Goal: Task Accomplishment & Management: Manage account settings

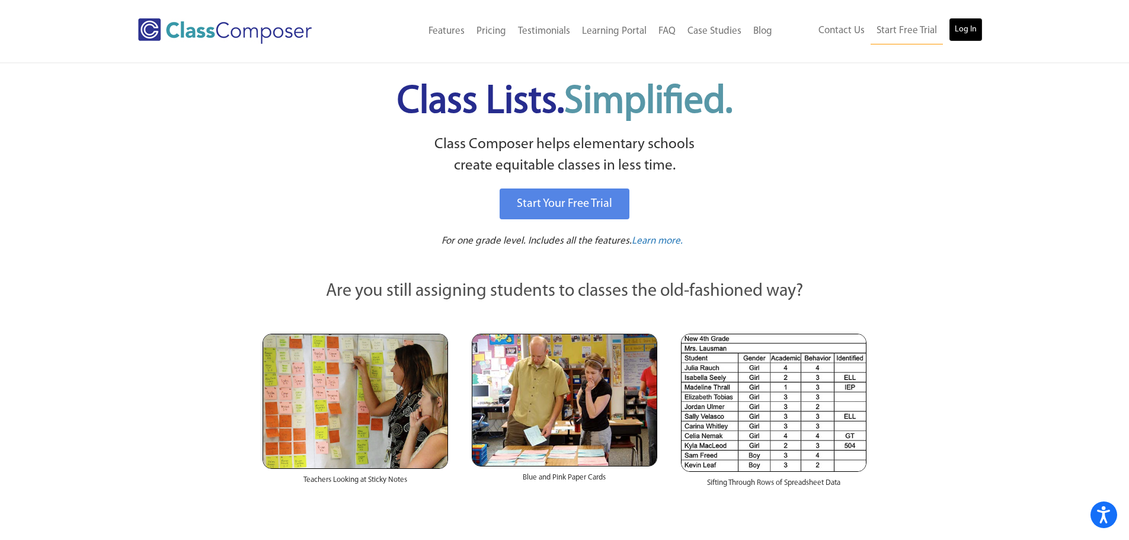
click at [967, 26] on link "Log In" at bounding box center [966, 30] width 34 height 24
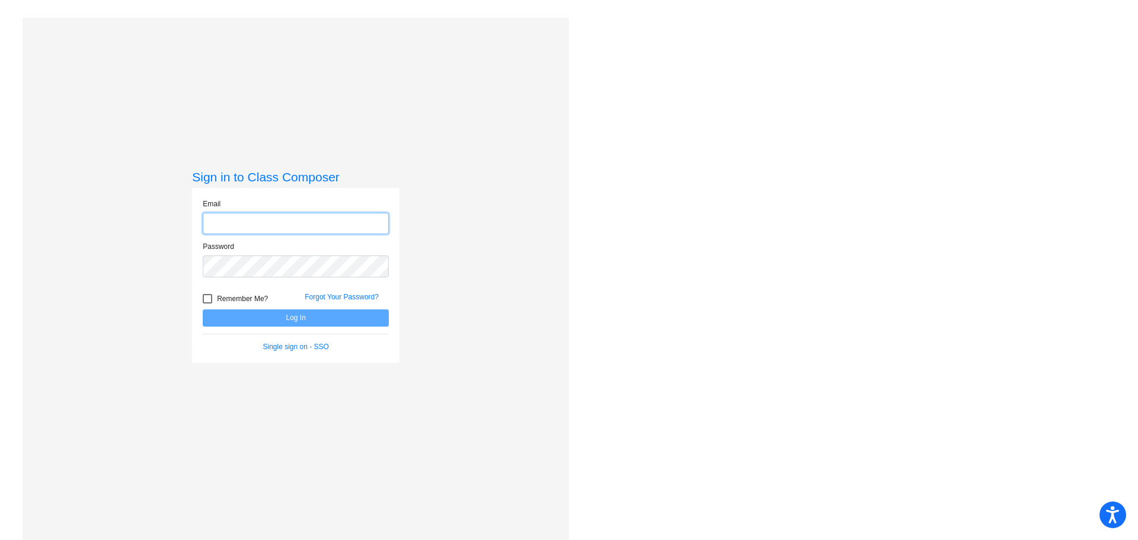
type input "joness@district279.org"
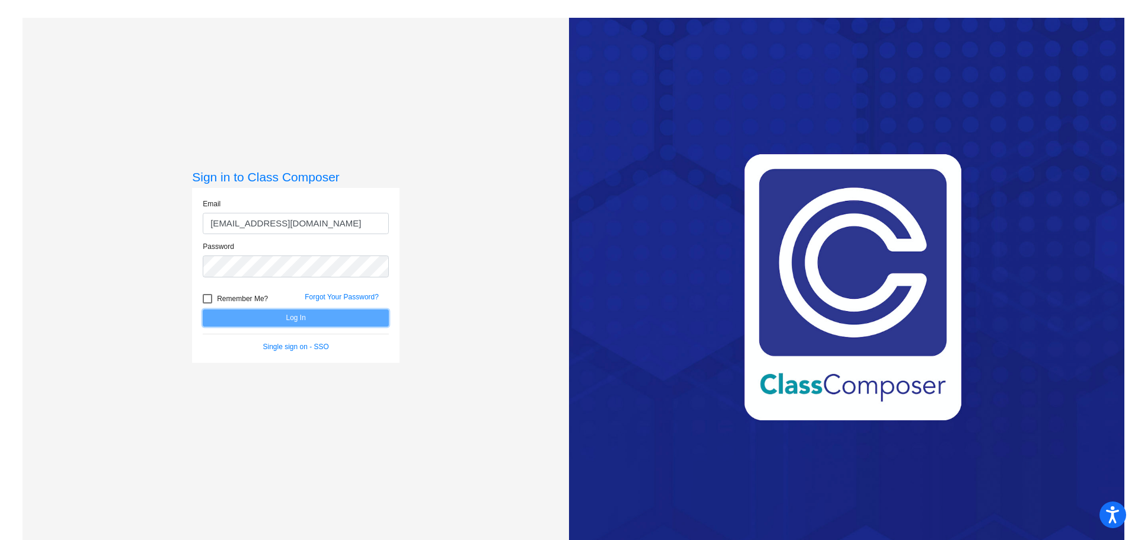
click at [284, 315] on button "Log In" at bounding box center [296, 317] width 186 height 17
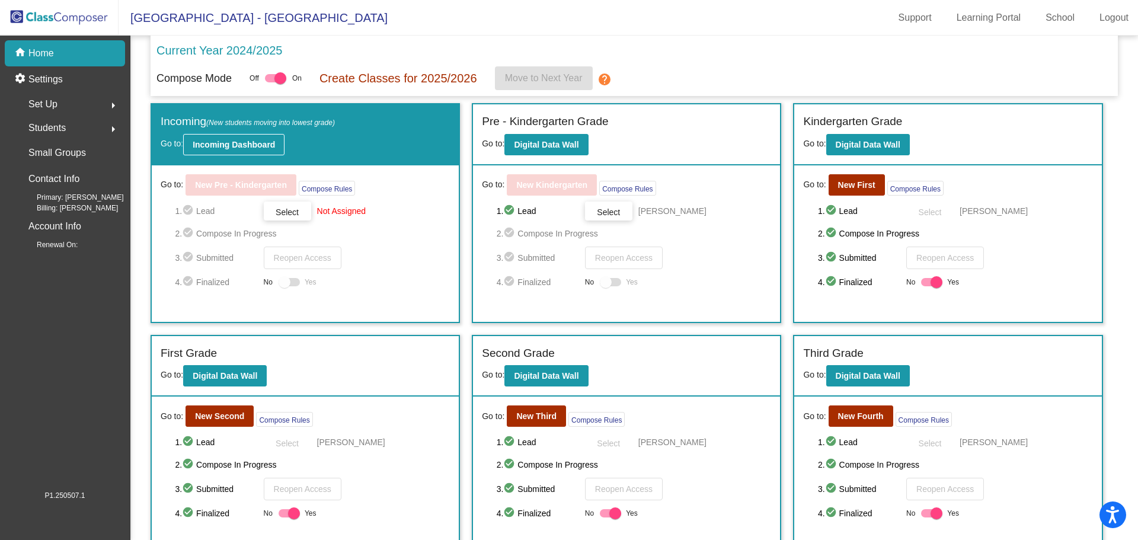
click at [203, 142] on b "Incoming Dashboard" at bounding box center [234, 144] width 82 height 9
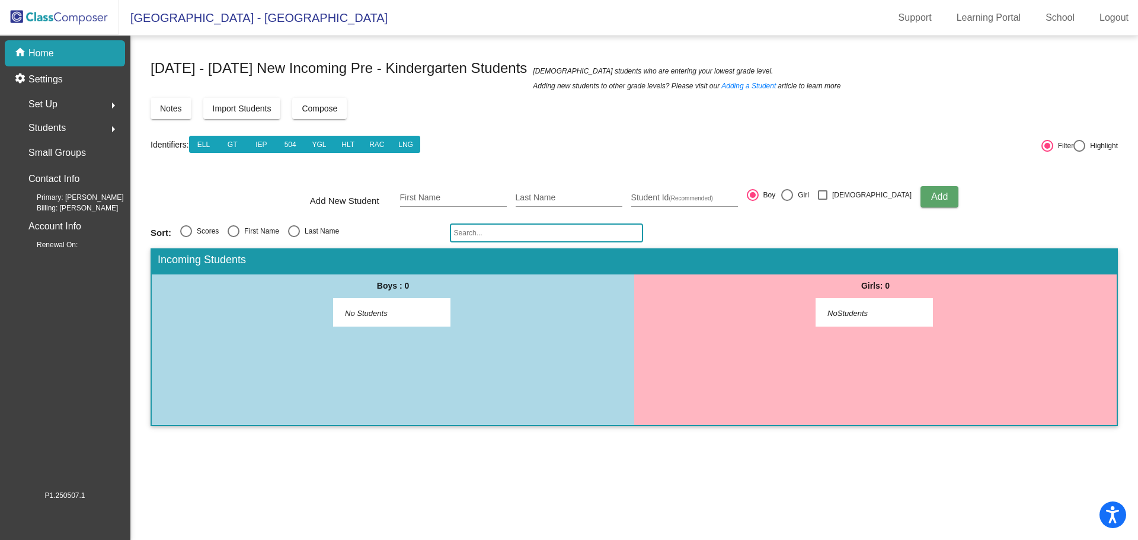
click at [221, 111] on span "Import Students" at bounding box center [242, 108] width 59 height 9
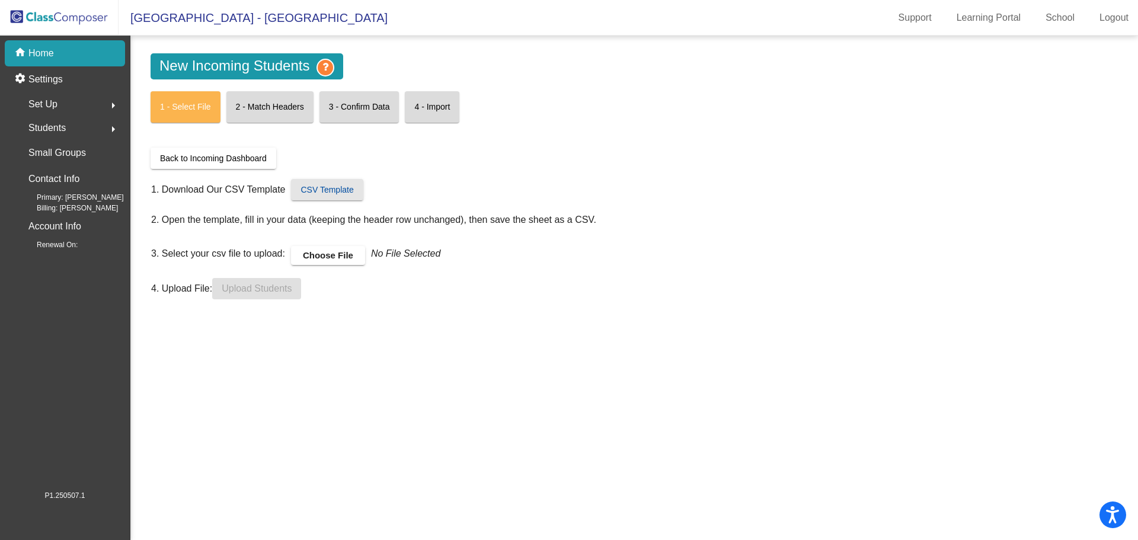
click at [326, 188] on span "CSV Template" at bounding box center [327, 189] width 53 height 9
click at [34, 53] on p "Home" at bounding box center [40, 53] width 25 height 14
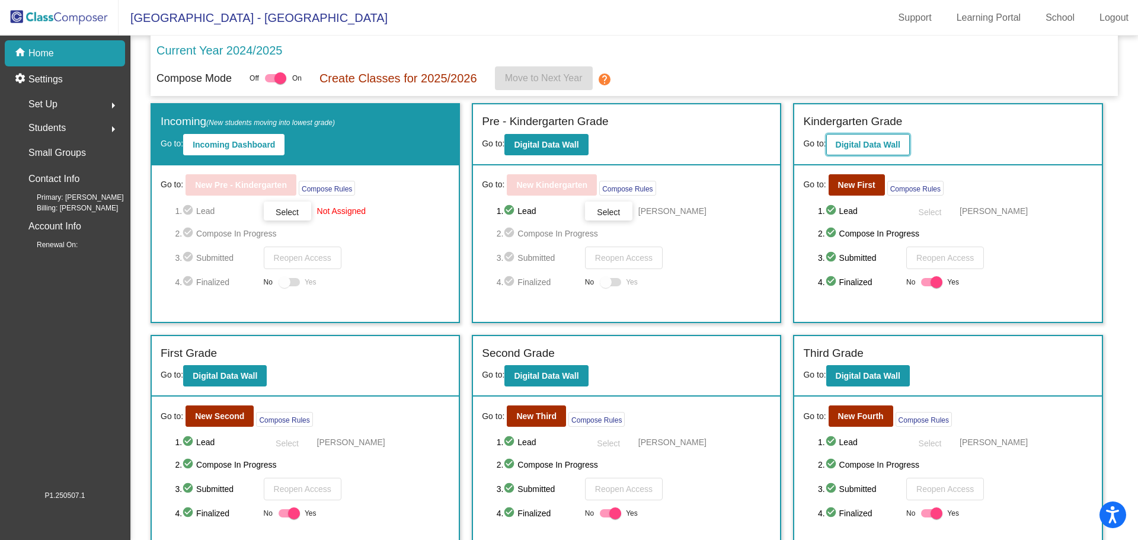
click at [858, 145] on b "Digital Data Wall" at bounding box center [868, 144] width 65 height 9
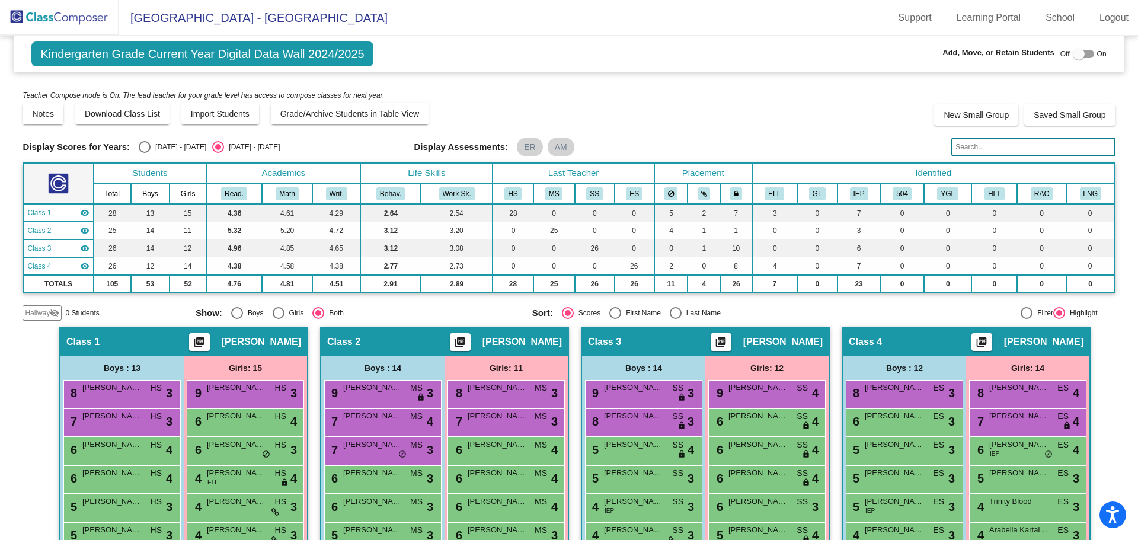
click at [33, 15] on img at bounding box center [59, 17] width 119 height 35
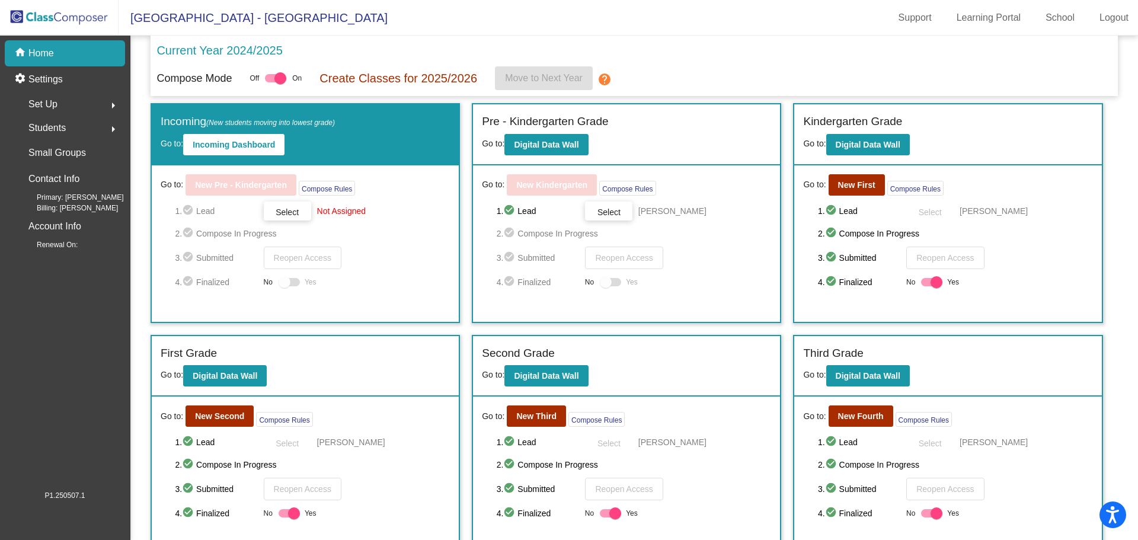
click at [108, 101] on mat-icon "arrow_right" at bounding box center [113, 105] width 14 height 14
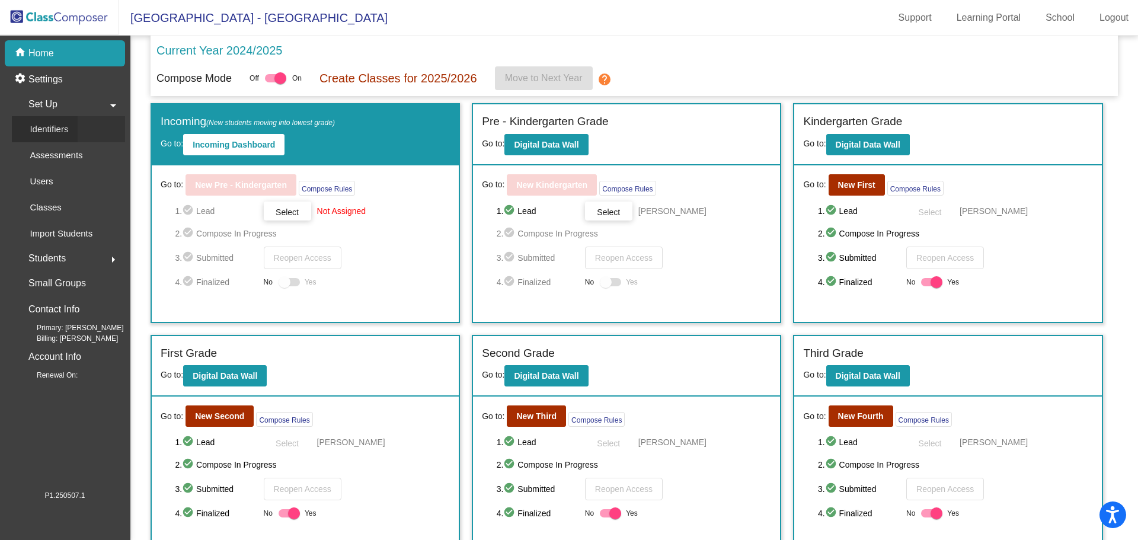
click at [60, 124] on p "Identifiers" at bounding box center [49, 129] width 39 height 14
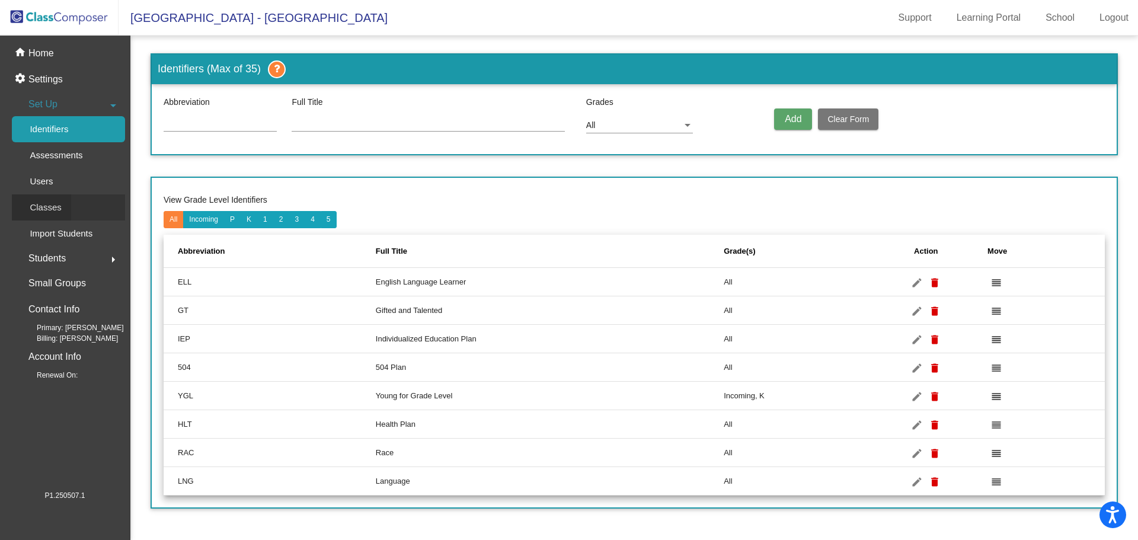
click at [56, 203] on p "Classes" at bounding box center [45, 207] width 31 height 14
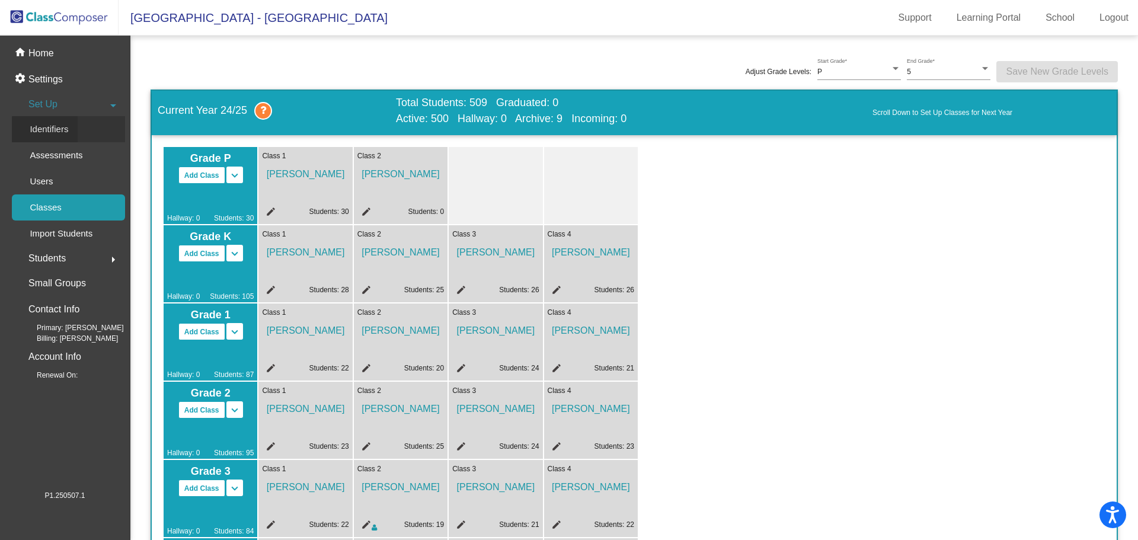
click at [55, 130] on p "Identifiers" at bounding box center [49, 129] width 39 height 14
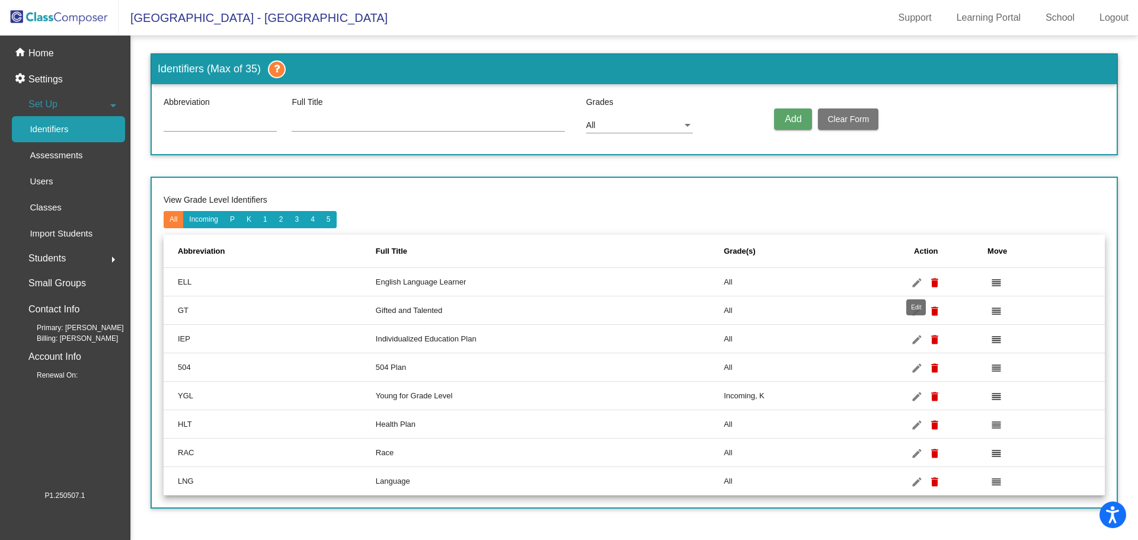
click at [917, 282] on mat-icon "edit" at bounding box center [917, 283] width 14 height 14
type input "ELL"
type input "English Language Learner"
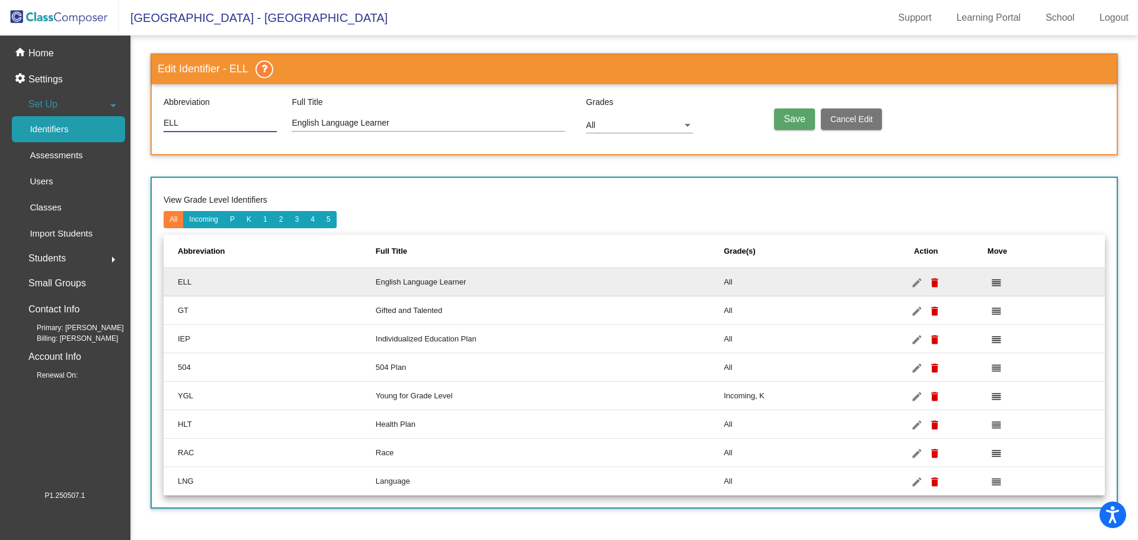
click at [841, 122] on span "Cancel Edit" at bounding box center [851, 118] width 43 height 9
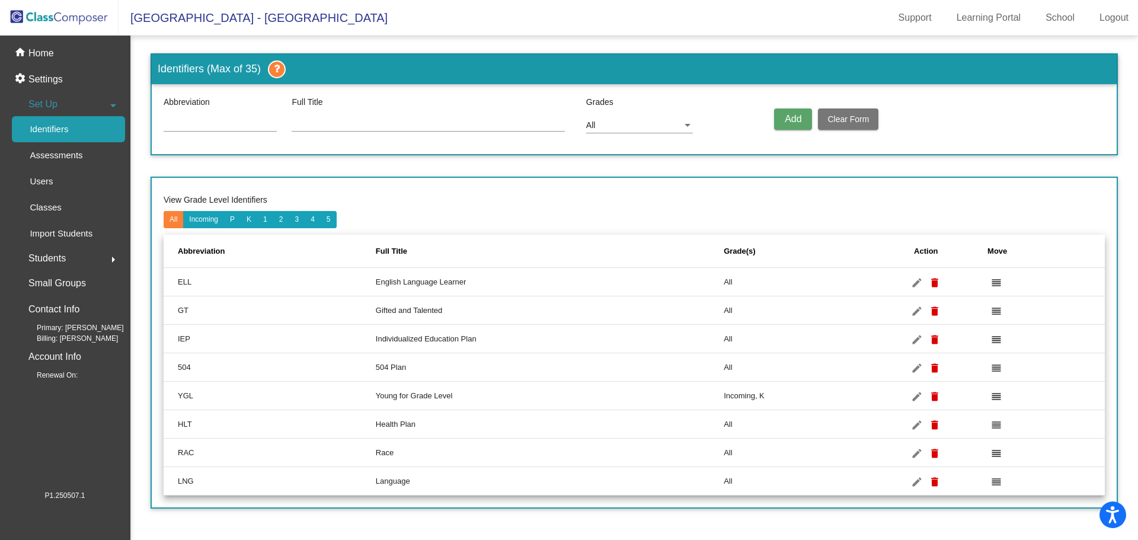
click at [39, 25] on img at bounding box center [59, 17] width 119 height 35
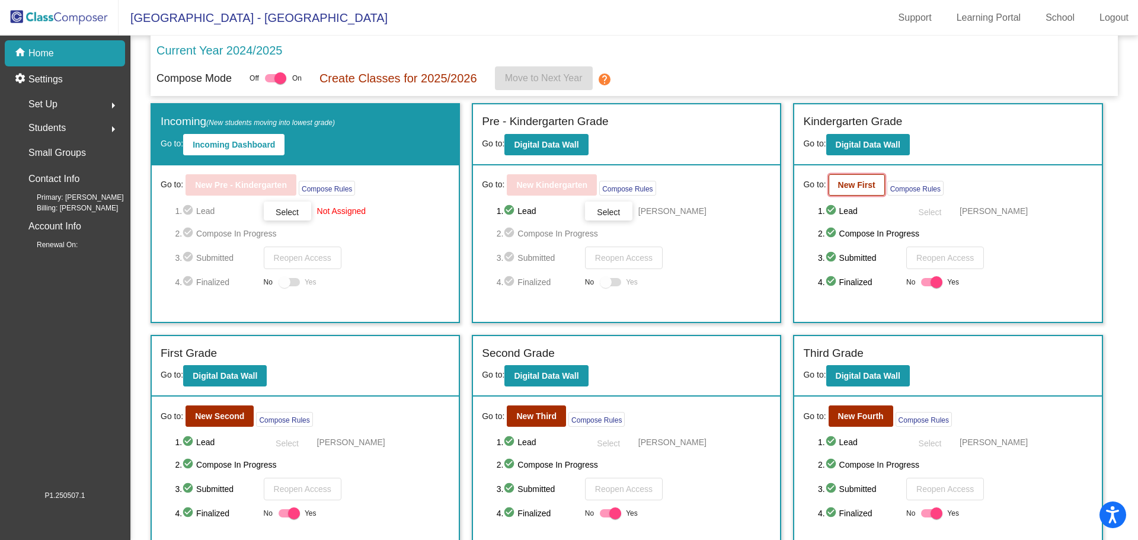
click at [855, 183] on b "New First" at bounding box center [856, 184] width 37 height 9
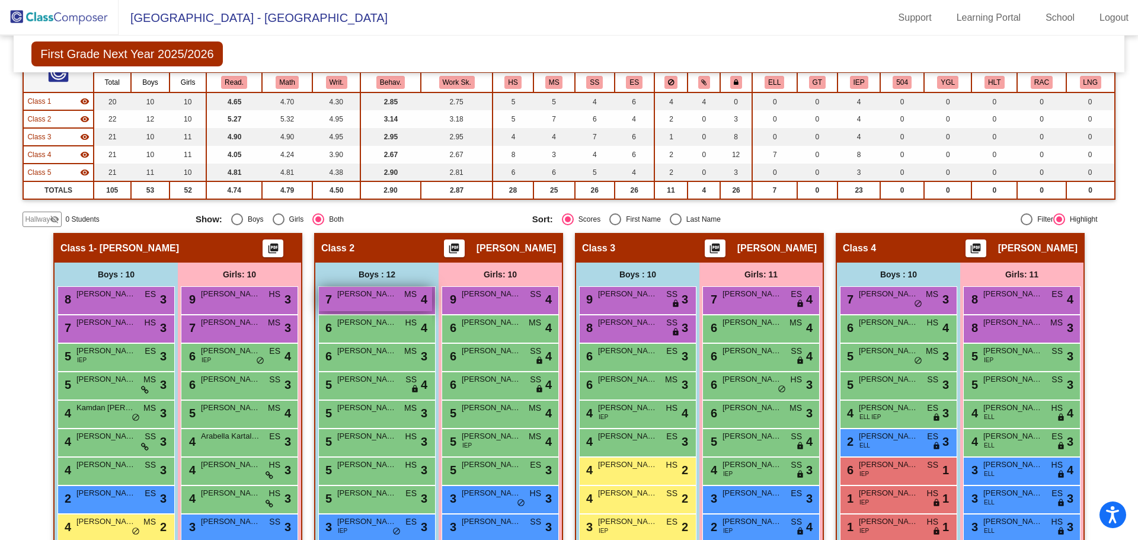
scroll to position [146, 0]
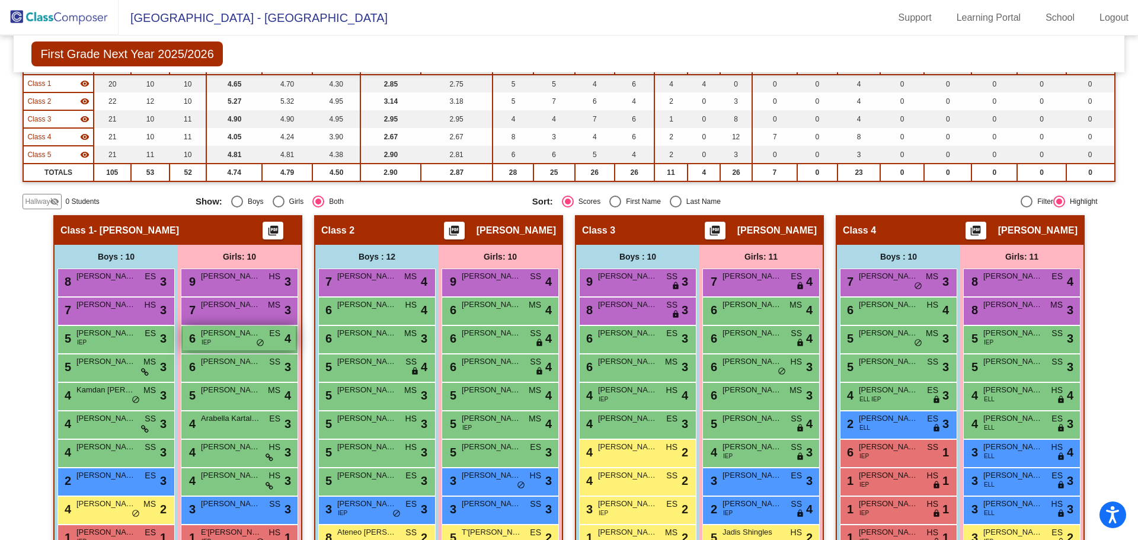
click at [216, 341] on div "6 Helena Prziborowski-Weese IEP ES lock do_not_disturb_alt 4" at bounding box center [239, 338] width 113 height 24
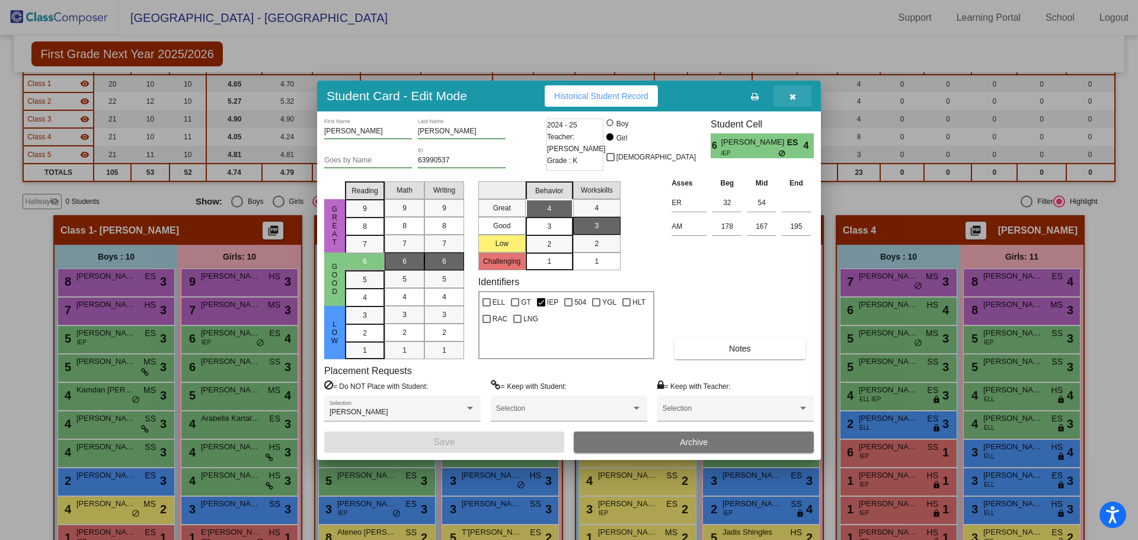
click at [796, 96] on button "button" at bounding box center [793, 95] width 38 height 21
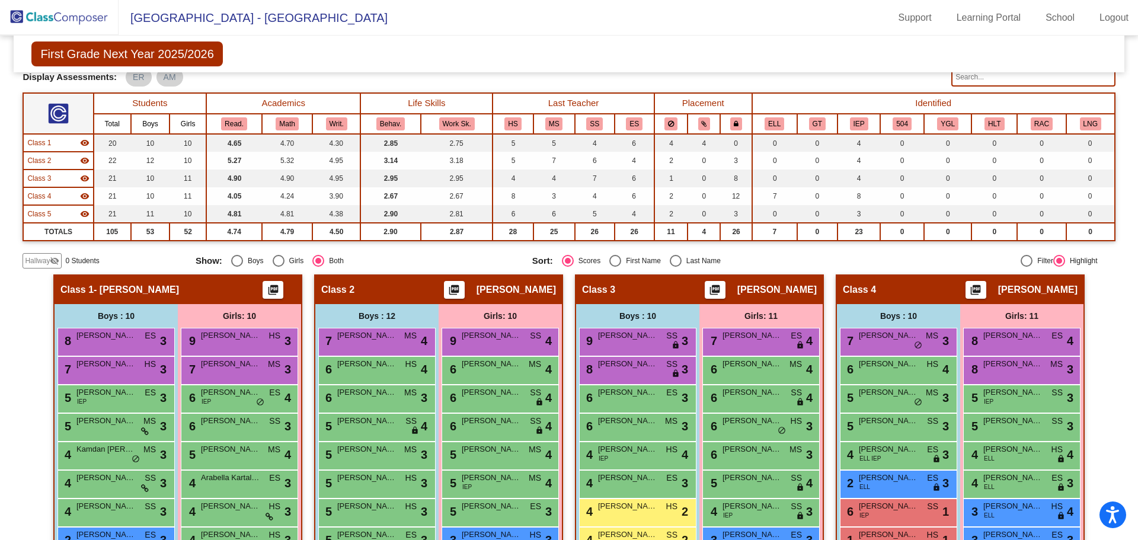
scroll to position [0, 0]
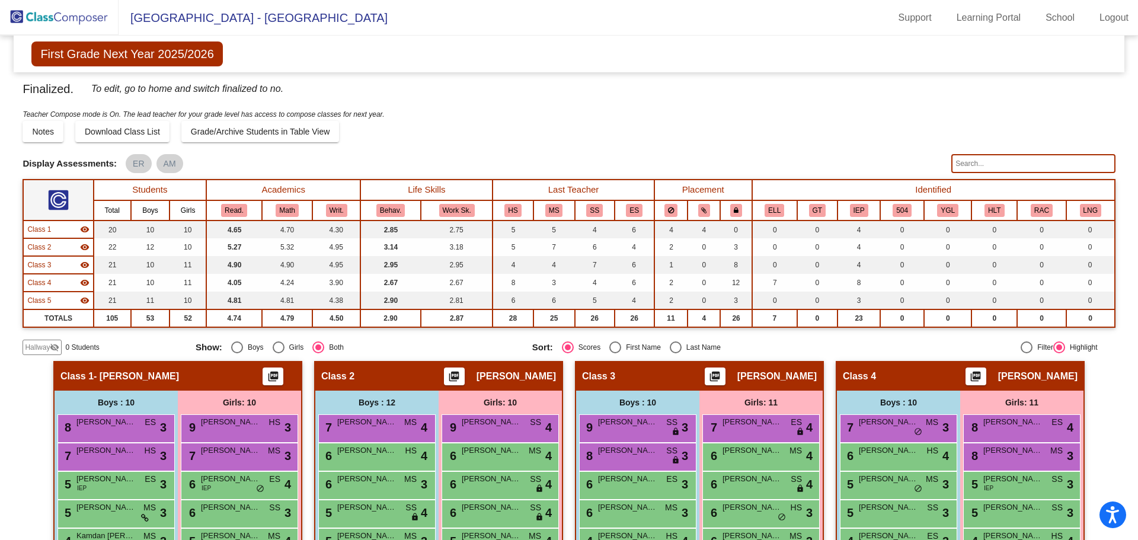
click at [34, 18] on img at bounding box center [59, 17] width 119 height 35
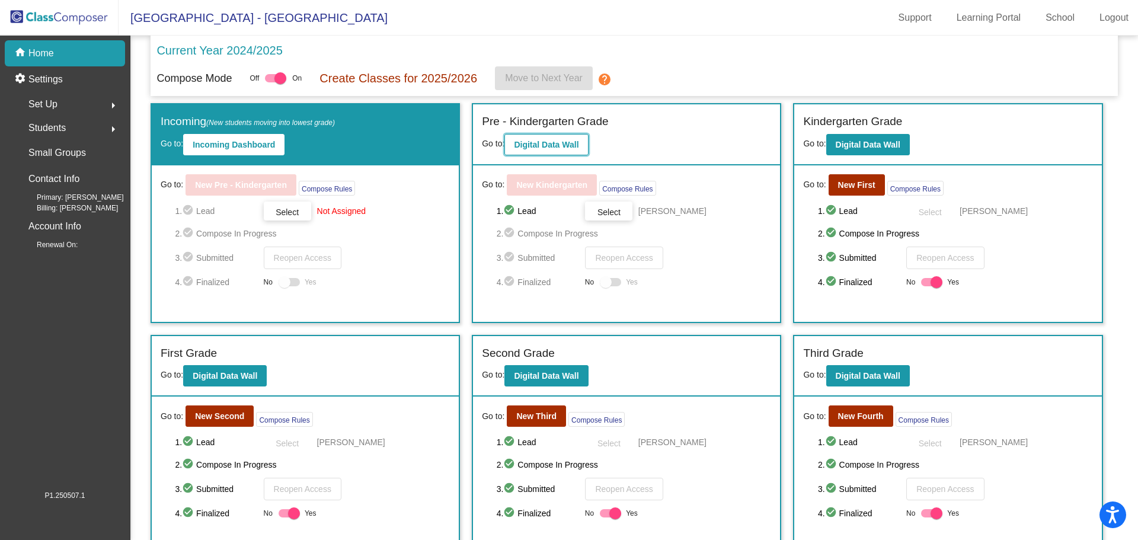
click at [538, 146] on b "Digital Data Wall" at bounding box center [546, 144] width 65 height 9
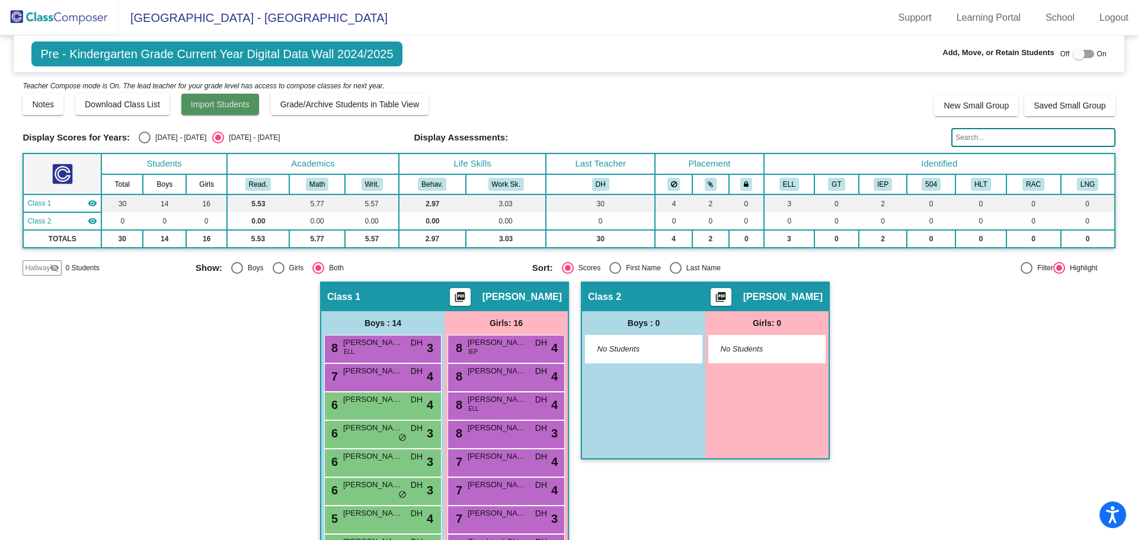
click at [212, 106] on span "Import Students" at bounding box center [220, 104] width 59 height 9
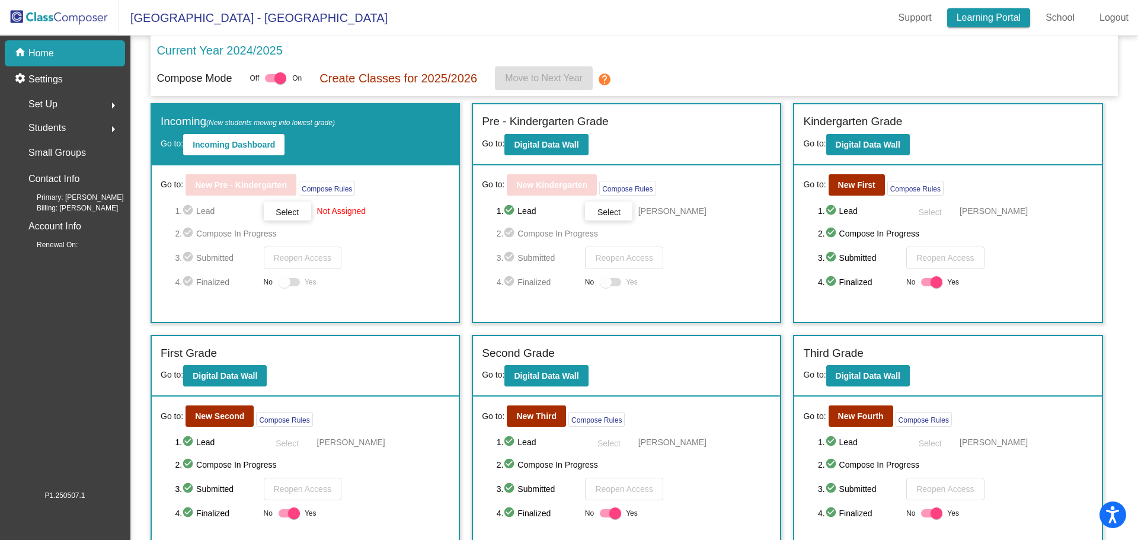
click at [969, 20] on link "Learning Portal" at bounding box center [989, 17] width 84 height 19
click at [61, 15] on img at bounding box center [59, 17] width 119 height 35
click at [528, 146] on b "Digital Data Wall" at bounding box center [546, 144] width 65 height 9
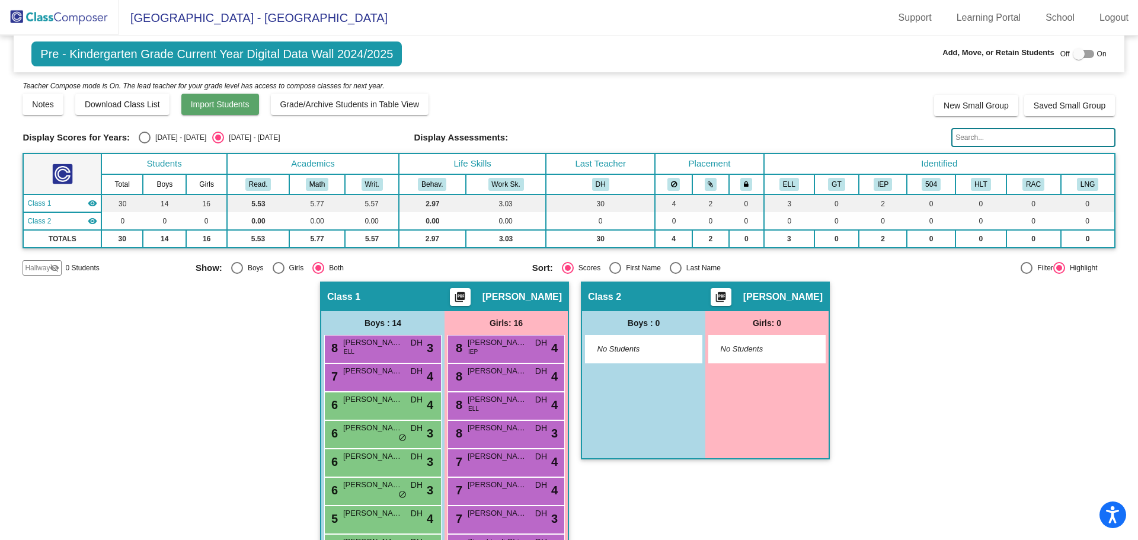
click at [210, 104] on span "Import Students" at bounding box center [220, 104] width 59 height 9
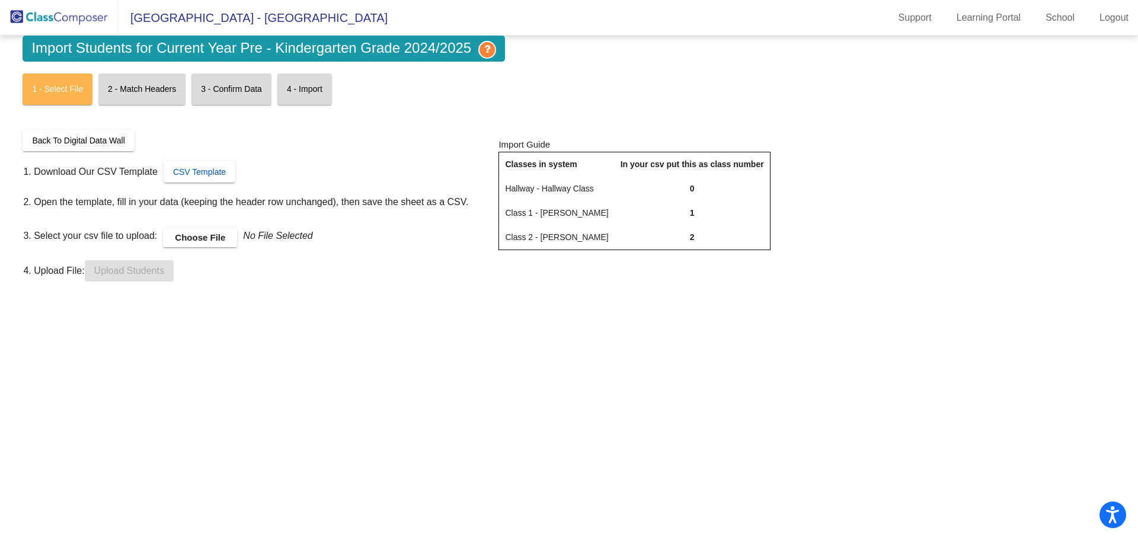
click at [187, 172] on span "CSV Template" at bounding box center [199, 171] width 53 height 9
click at [32, 16] on img at bounding box center [59, 17] width 119 height 35
